Goal: Task Accomplishment & Management: Use online tool/utility

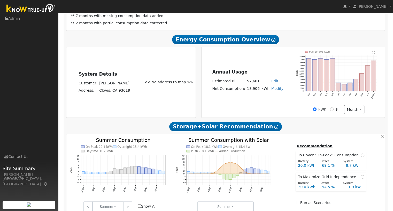
scroll to position [172, 0]
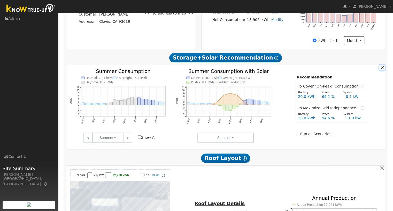
click at [382, 69] on button "button" at bounding box center [381, 67] width 5 height 5
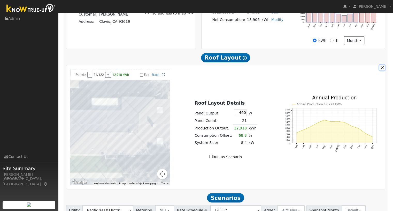
click at [382, 70] on button "button" at bounding box center [381, 67] width 5 height 5
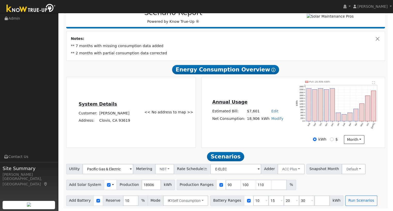
click at [272, 119] on link "Modify" at bounding box center [277, 118] width 12 height 4
click at [263, 125] on link "Add Consumption" at bounding box center [257, 126] width 43 height 7
type input "18906"
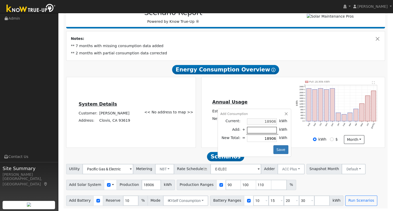
type input "-4"
type input "18902"
type input "-40"
type input "18866"
type input "-400"
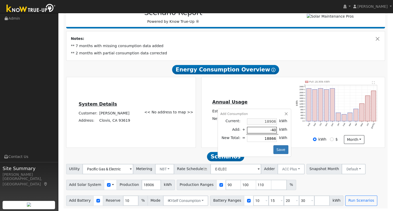
type input "18506"
type input "-4000"
type input "14906"
type input "-4000"
click at [277, 150] on button "Save" at bounding box center [280, 149] width 15 height 9
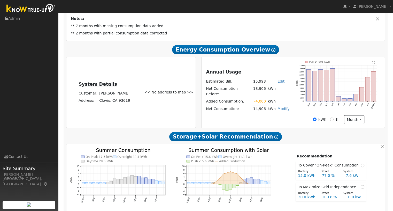
scroll to position [103, 0]
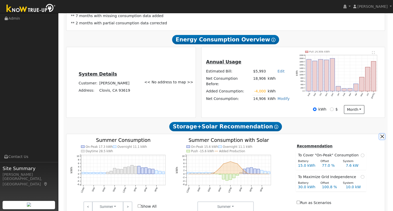
click at [382, 137] on button "button" at bounding box center [381, 136] width 5 height 5
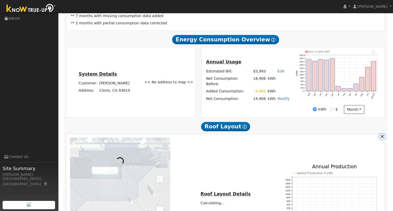
click at [382, 137] on button "button" at bounding box center [381, 136] width 5 height 5
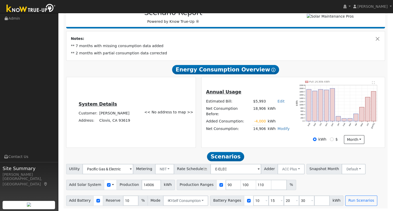
scroll to position [75, 0]
click at [149, 184] on input "14910" at bounding box center [151, 184] width 19 height 10
drag, startPoint x: 148, startPoint y: 184, endPoint x: 144, endPoint y: 185, distance: 4.1
click at [144, 185] on input "14910" at bounding box center [151, 184] width 19 height 10
type input "14969"
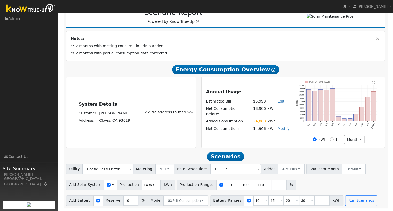
click at [162, 153] on h2 "Scenarios Scenario" at bounding box center [225, 156] width 319 height 10
drag, startPoint x: 221, startPoint y: 185, endPoint x: 217, endPoint y: 185, distance: 4.7
click at [226, 185] on input "90" at bounding box center [234, 184] width 16 height 10
type input "100"
type input "110"
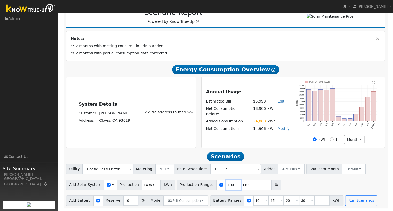
type input "100"
drag, startPoint x: 237, startPoint y: 184, endPoint x: 232, endPoint y: 184, distance: 5.2
click at [241, 184] on input "110" at bounding box center [249, 184] width 16 height 10
click at [267, 181] on div "Add Solar System Use CSV Data Production 14969 kWh Production Ranges 100 %" at bounding box center [225, 183] width 321 height 12
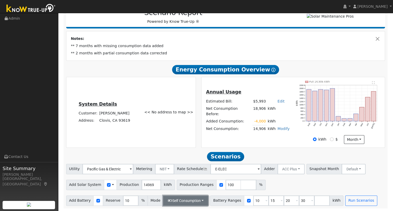
click at [171, 202] on button "Self Consumption" at bounding box center [185, 200] width 45 height 10
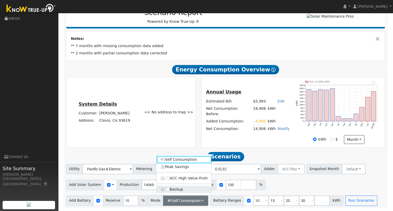
click at [171, 189] on label "Backup" at bounding box center [184, 188] width 55 height 7
click at [170, 189] on input "Backup" at bounding box center [168, 189] width 4 height 4
type input "20"
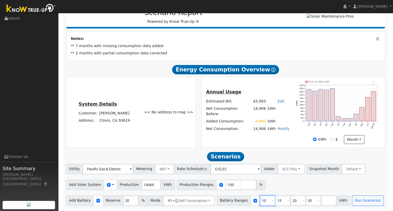
drag, startPoint x: 256, startPoint y: 200, endPoint x: 252, endPoint y: 201, distance: 4.0
click at [260, 201] on input "10" at bounding box center [268, 200] width 16 height 10
type input "15"
type input "20"
type input "27"
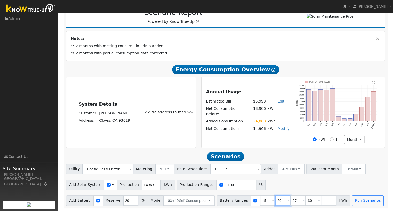
click at [275, 199] on input "20" at bounding box center [283, 200] width 16 height 10
drag, startPoint x: 255, startPoint y: 200, endPoint x: 250, endPoint y: 201, distance: 4.9
click at [260, 201] on input "15" at bounding box center [268, 200] width 16 height 10
type input "20"
type input "27"
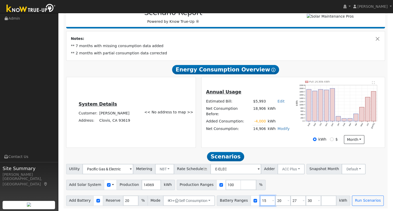
type input "30"
drag, startPoint x: 256, startPoint y: 201, endPoint x: 251, endPoint y: 201, distance: 4.7
click at [260, 201] on input "20" at bounding box center [268, 200] width 16 height 10
type input "27"
type input "30"
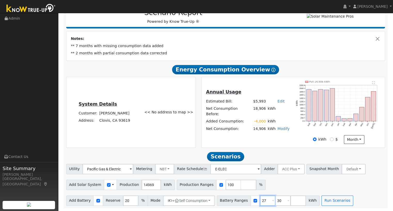
type input "27"
drag, startPoint x: 271, startPoint y: 200, endPoint x: 265, endPoint y: 200, distance: 5.4
click at [275, 200] on input "30" at bounding box center [283, 200] width 16 height 10
click at [272, 188] on div "Add Solar System Use CSV Data Production 14969 kWh Production Ranges 100 %" at bounding box center [225, 183] width 321 height 12
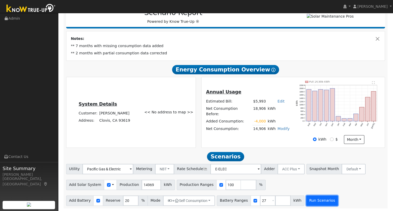
click at [314, 200] on button "Run Scenarios" at bounding box center [322, 200] width 32 height 10
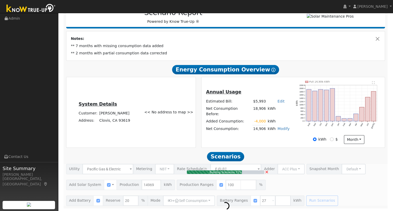
type input "10.0"
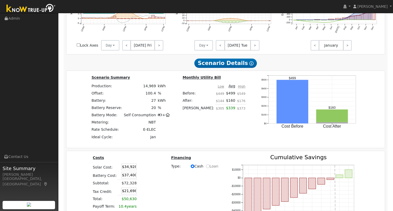
scroll to position [383, 0]
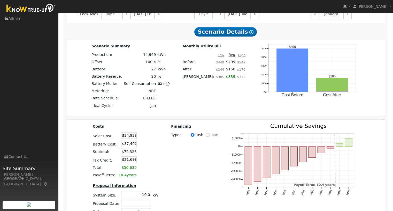
drag, startPoint x: 119, startPoint y: 137, endPoint x: 140, endPoint y: 136, distance: 20.4
click at [140, 136] on tr "Solar Cost: $34,928" at bounding box center [125, 135] width 67 height 8
type input "$30,000"
type input "$20,220"
type input "$20,000"
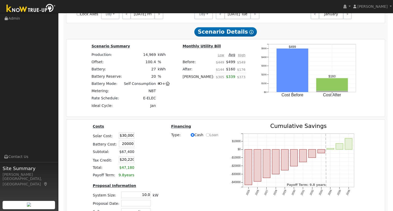
type input "$15,000"
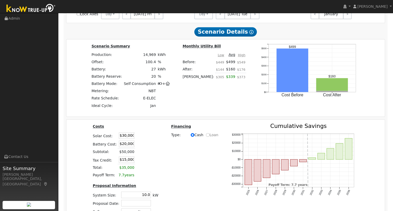
click at [145, 171] on td at bounding box center [141, 167] width 12 height 7
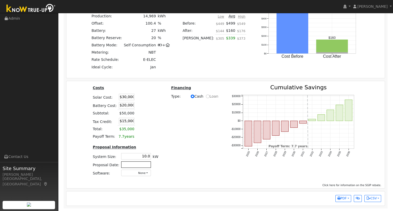
scroll to position [423, 0]
drag, startPoint x: 142, startPoint y: 156, endPoint x: 158, endPoint y: 155, distance: 15.3
click at [157, 155] on div "Costs Solar Cost: $30,000 Battery Cost: $20,000 Subtotal: $50,000 Tax Credit: $…" at bounding box center [125, 132] width 78 height 96
type input "12.0"
click at [181, 148] on div "Costs Solar Cost: $30,000 Battery Cost: $20,000 Subtotal: $50,000 Tax Credit: $…" at bounding box center [226, 132] width 322 height 96
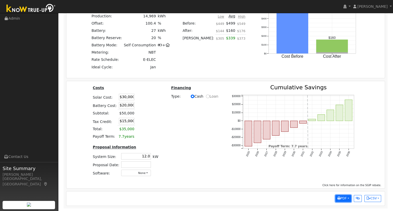
click at [341, 195] on button "PDF" at bounding box center [343, 198] width 16 height 7
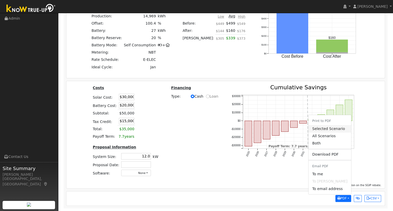
click at [326, 129] on link "Selected Scenario" at bounding box center [329, 128] width 42 height 7
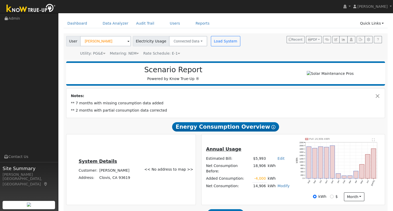
scroll to position [0, 0]
